Goal: Navigation & Orientation: Find specific page/section

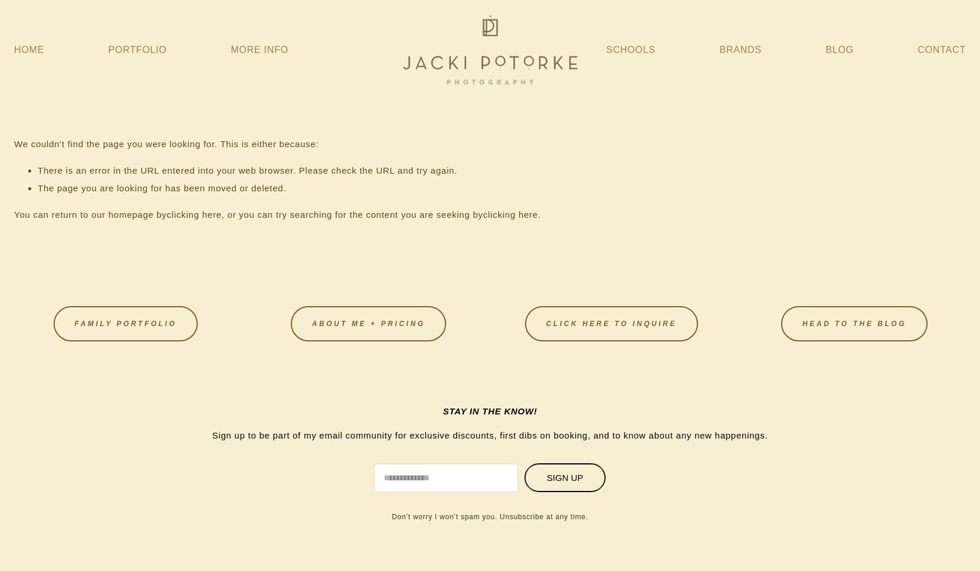
scroll to position [1, 0]
click at [641, 52] on link "Schools" at bounding box center [630, 49] width 49 height 21
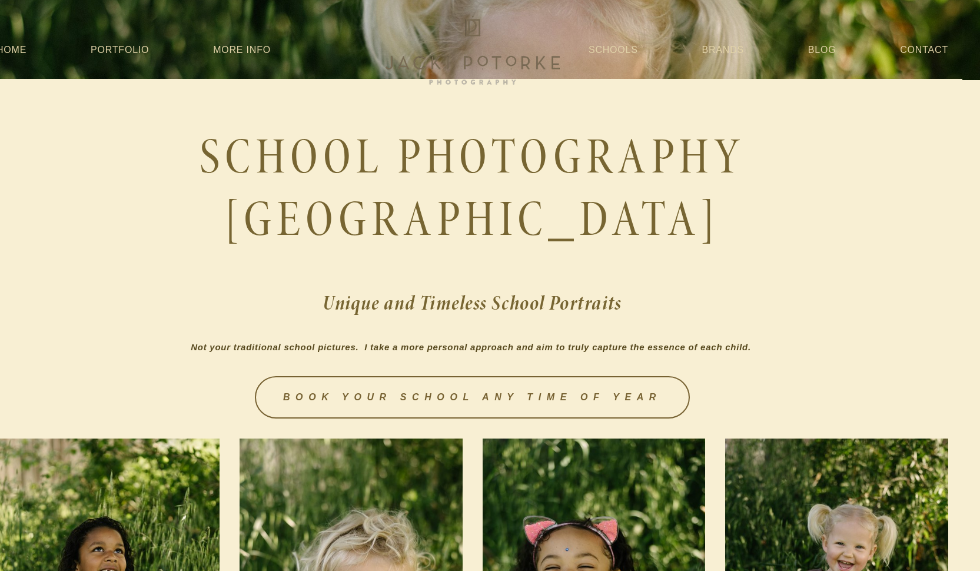
scroll to position [0, 18]
click at [234, 52] on link "More Info" at bounding box center [242, 49] width 58 height 21
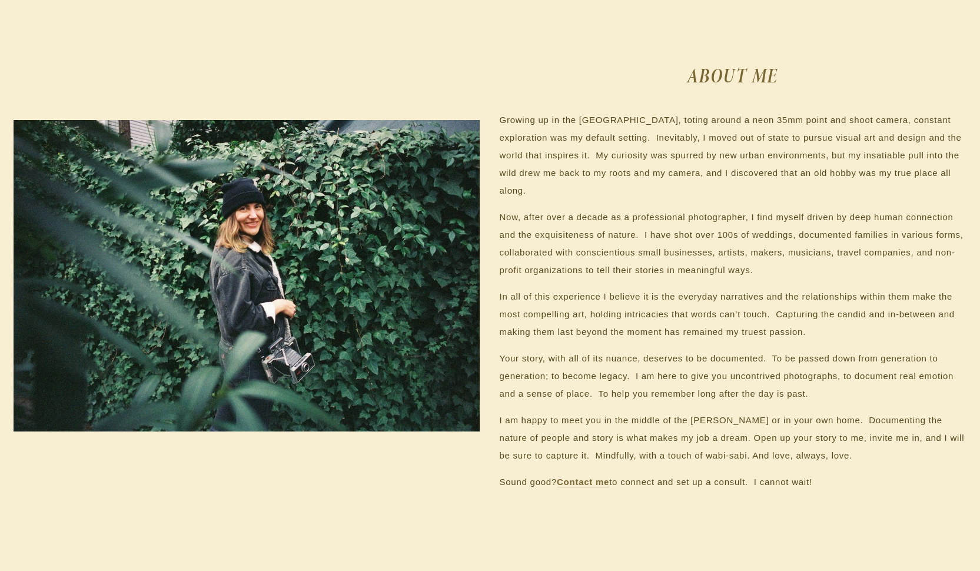
scroll to position [896, 1]
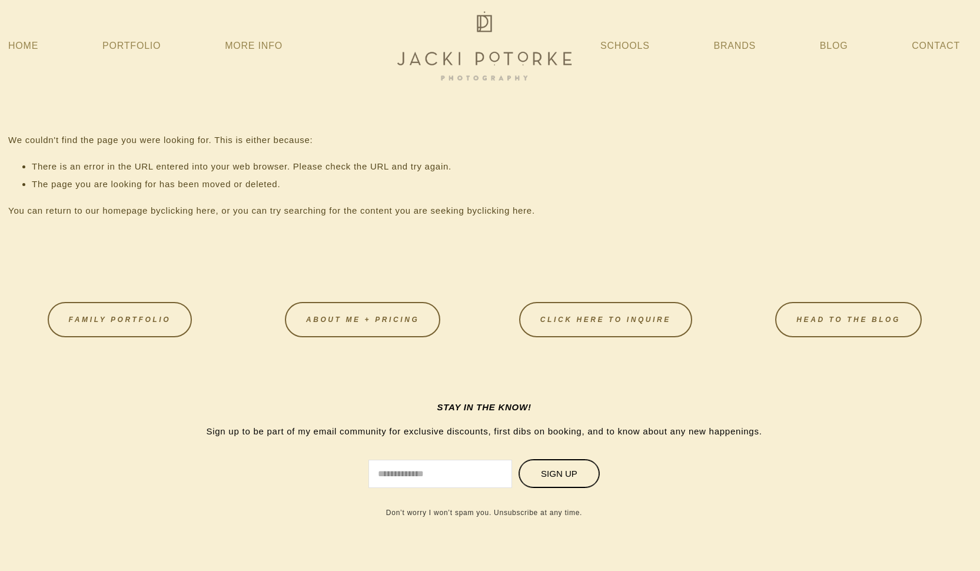
scroll to position [4, 0]
click at [271, 45] on link "More Info" at bounding box center [260, 46] width 58 height 21
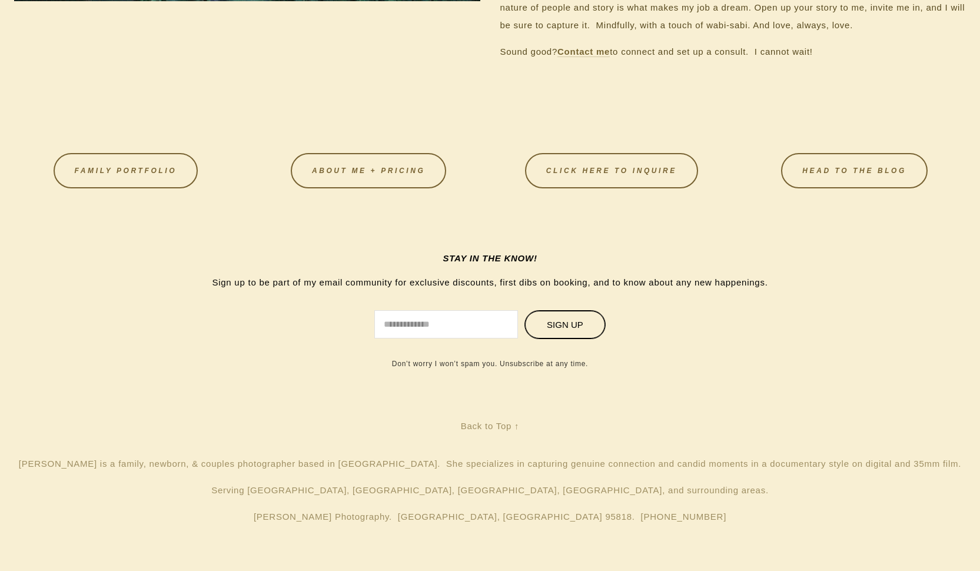
scroll to position [1324, 0]
